Goal: Information Seeking & Learning: Understand process/instructions

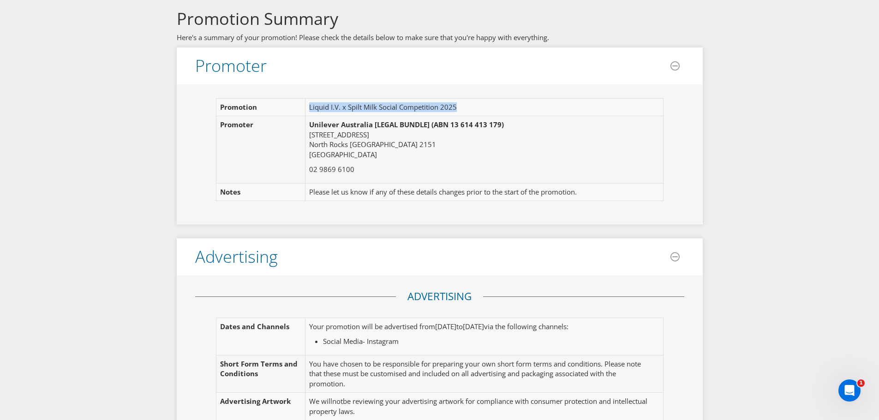
click at [410, 108] on td "Liquid I.V. x Spilt Milk Social Competition 2025" at bounding box center [479, 108] width 348 height 18
click at [382, 113] on td "Liquid I.V. D2C Spilt Milk 2025 Ticket Giveaway" at bounding box center [479, 108] width 348 height 18
click at [376, 107] on td "Liquid I.V. D2C Spilt Milk 2025 Ticket Giveaway" at bounding box center [479, 108] width 348 height 18
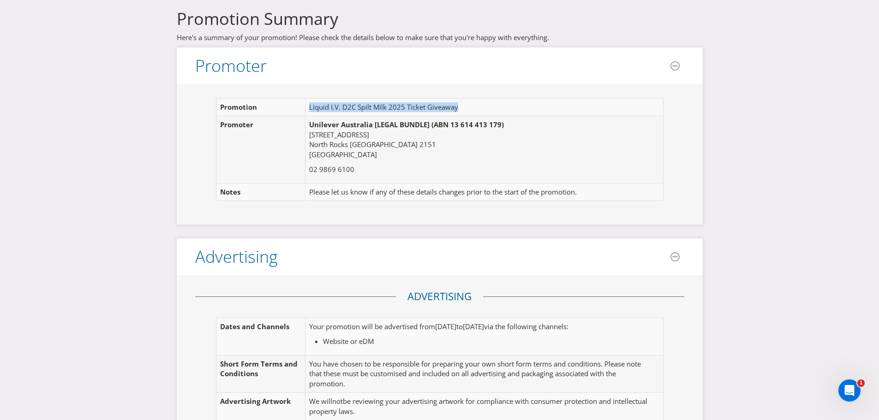
copy td "Liquid I.V. D2C Spilt Milk 2025 Ticket Giveaway"
click at [461, 104] on td "Liquid I.V. D2C Spilt Milk 2025 Ticket Giveaway" at bounding box center [479, 108] width 348 height 18
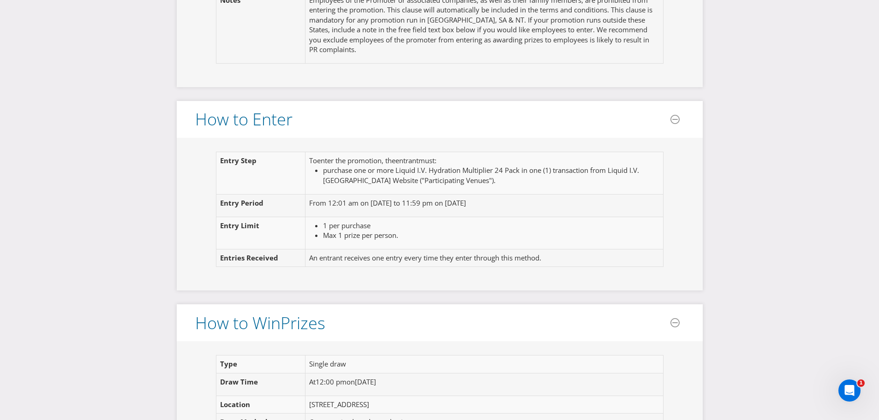
scroll to position [692, 0]
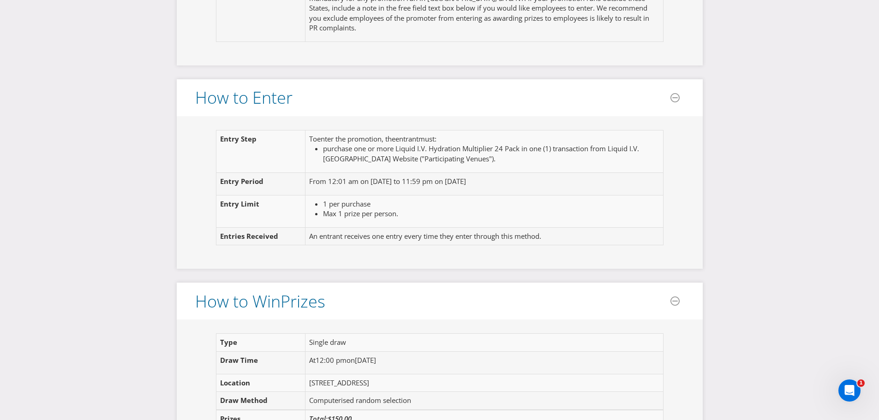
click at [350, 255] on fieldset "Entry Step To enter the promotion , the entrant must : purchase one or more Liq…" at bounding box center [439, 192] width 489 height 125
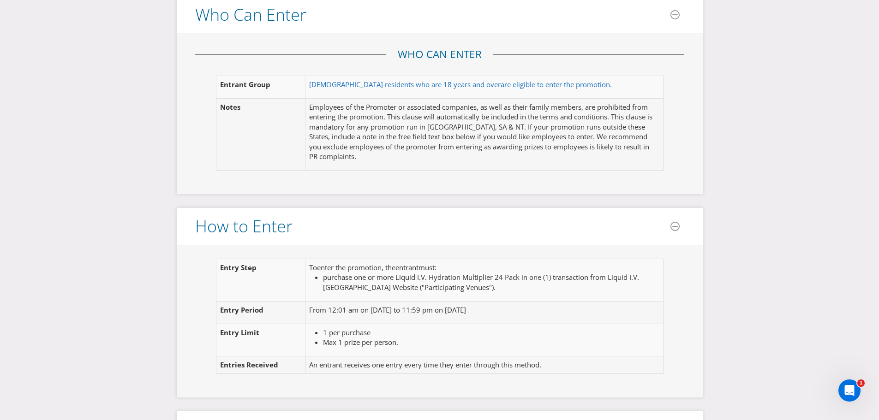
scroll to position [529, 0]
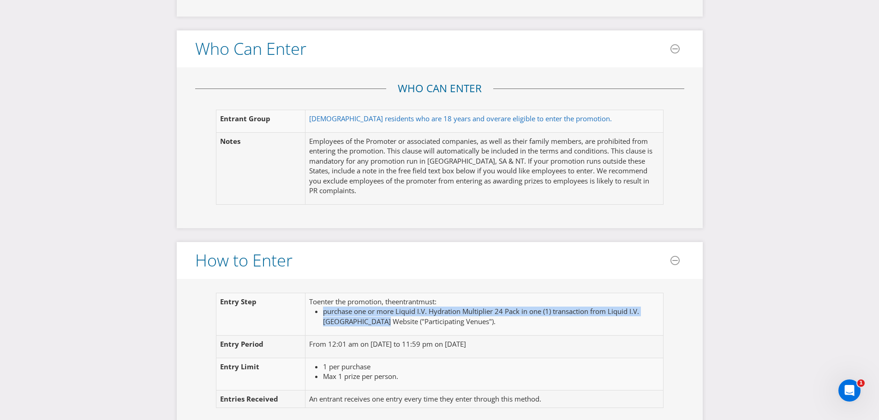
drag, startPoint x: 378, startPoint y: 321, endPoint x: 321, endPoint y: 314, distance: 57.6
click at [321, 314] on ul "purchase one or more Liquid I.V. Hydration Multiplier 24 Pack in one (1) transa…" at bounding box center [480, 317] width 342 height 20
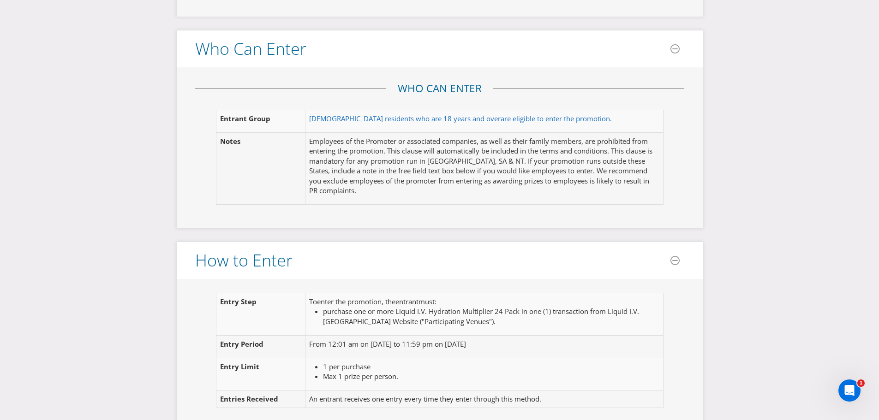
click at [152, 304] on div "Promotion Summary Here's a summary of your promotion! Please check the details …" at bounding box center [439, 384] width 879 height 1826
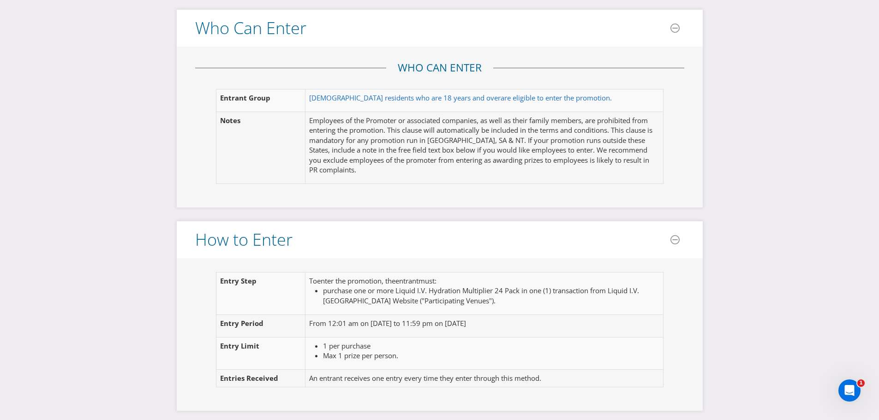
scroll to position [554, 0]
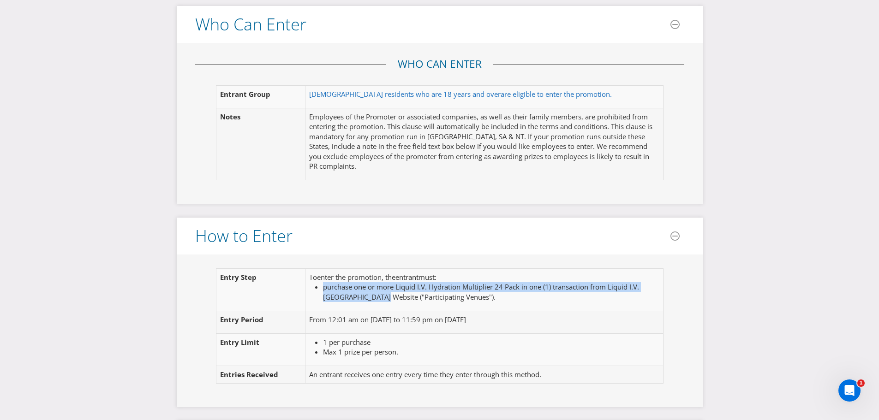
drag, startPoint x: 378, startPoint y: 298, endPoint x: 323, endPoint y: 289, distance: 55.2
click at [323, 289] on span "purchase one or more Liquid I.V. Hydration Multiplier 24 Pack in one (1) transa…" at bounding box center [481, 291] width 316 height 19
copy span "purchase one or more Liquid I.V. Hydration Multiplier 24 Pack in one (1) transa…"
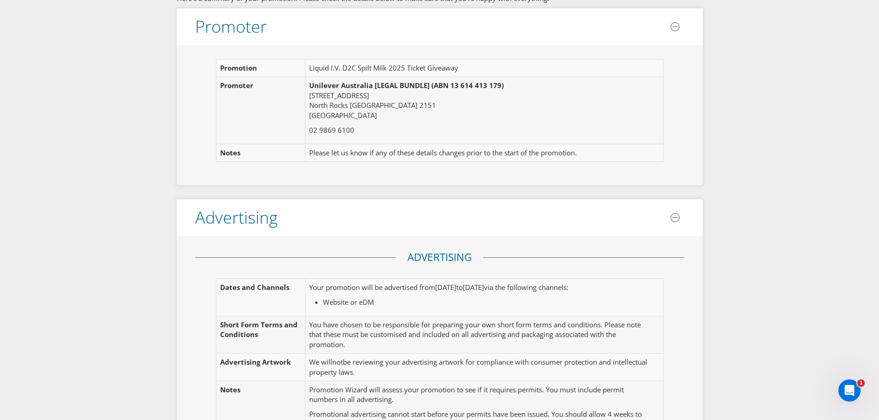
scroll to position [0, 0]
